Goal: Task Accomplishment & Management: Manage account settings

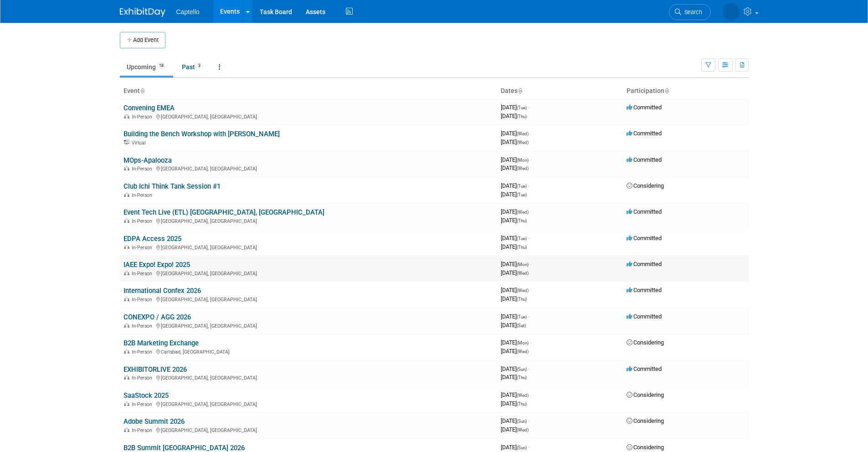
click at [150, 263] on link "IAEE Expo! Expo! 2025" at bounding box center [156, 265] width 67 height 8
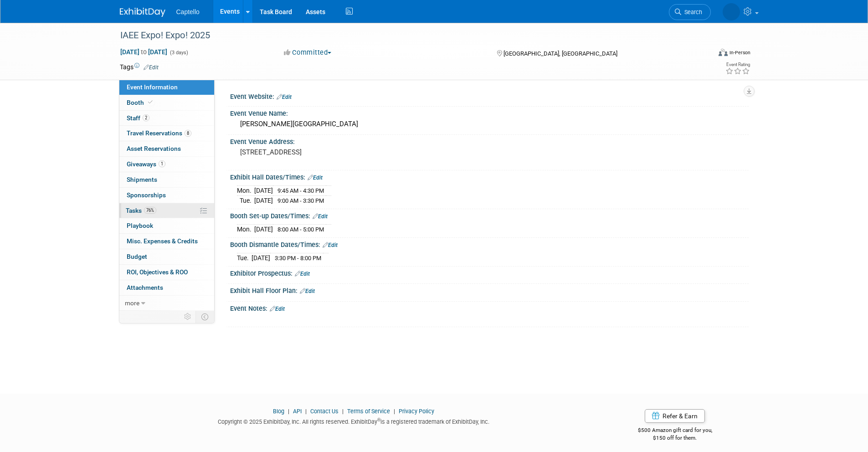
click at [173, 207] on link "76% Tasks 76%" at bounding box center [166, 210] width 95 height 15
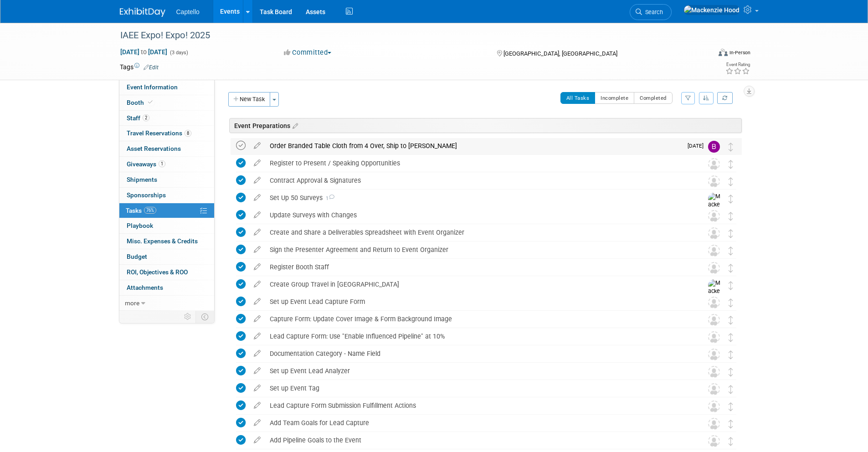
click at [239, 145] on icon at bounding box center [241, 146] width 10 height 10
